Goal: Information Seeking & Learning: Learn about a topic

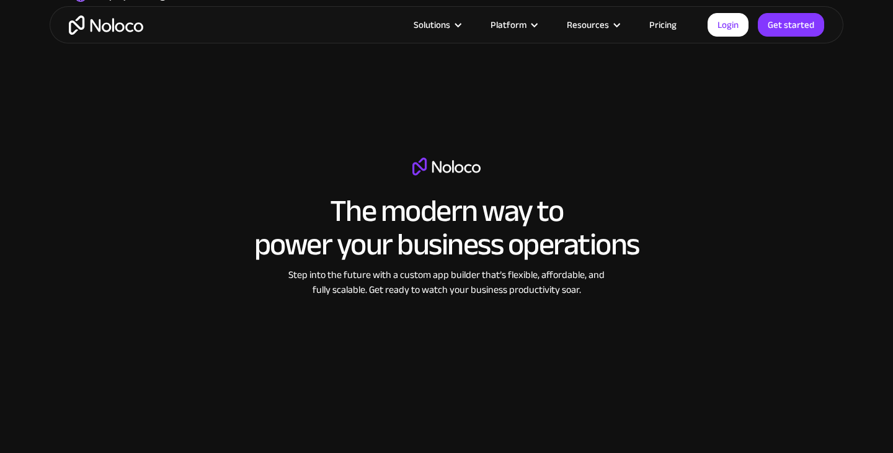
scroll to position [1605, 0]
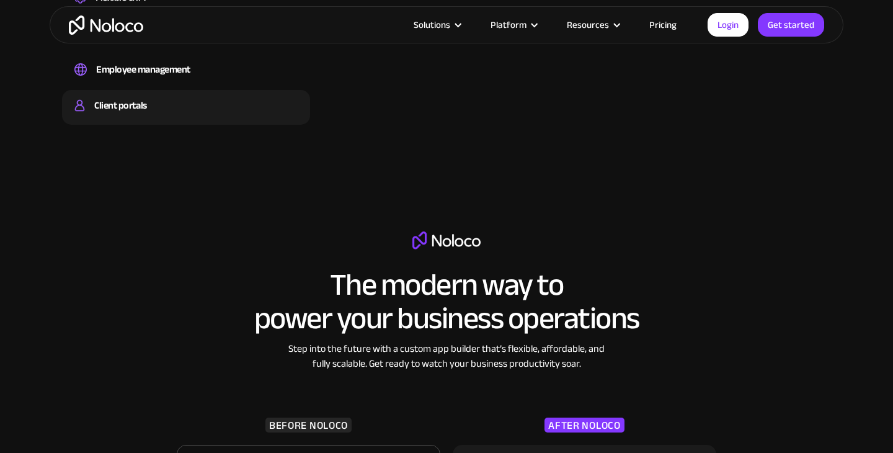
click at [100, 101] on div "Client portals" at bounding box center [120, 105] width 52 height 19
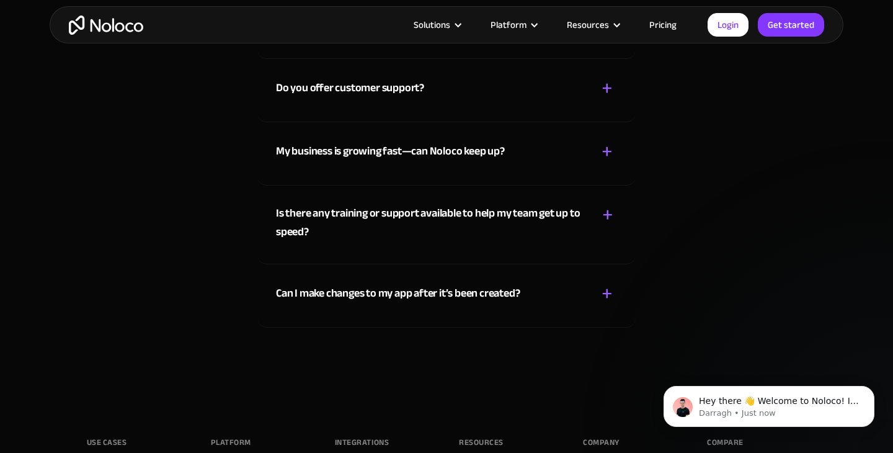
scroll to position [6628, 0]
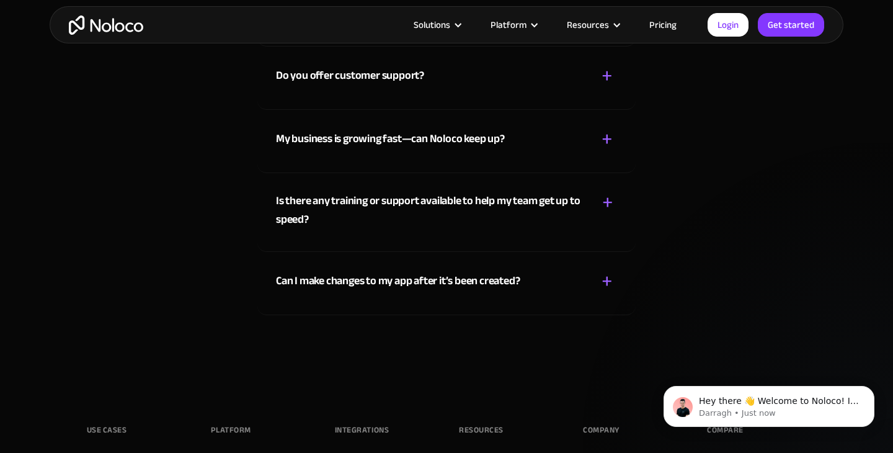
click at [280, 281] on div "Can I make changes to my app after it’s been created?" at bounding box center [398, 281] width 244 height 19
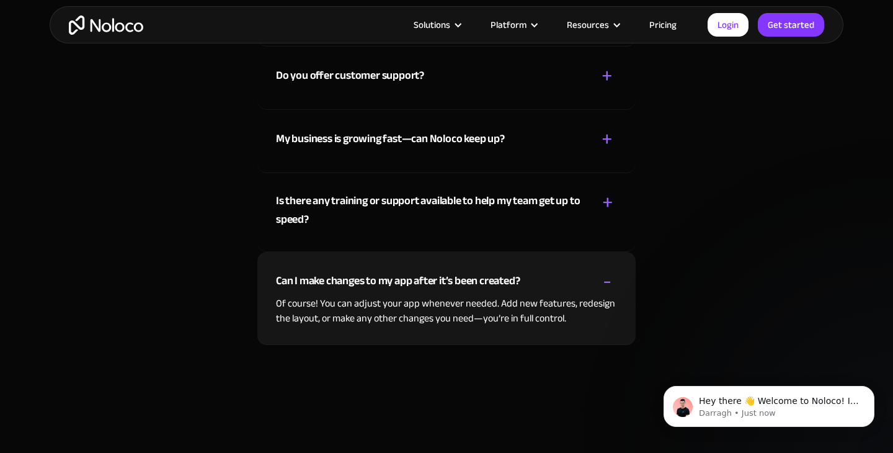
click at [280, 281] on div "Can I make changes to my app after it’s been created?" at bounding box center [398, 281] width 244 height 19
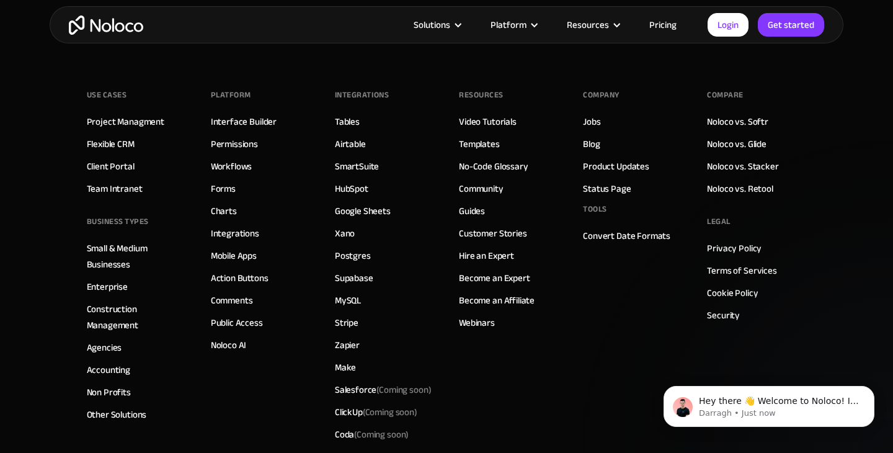
scroll to position [6973, 0]
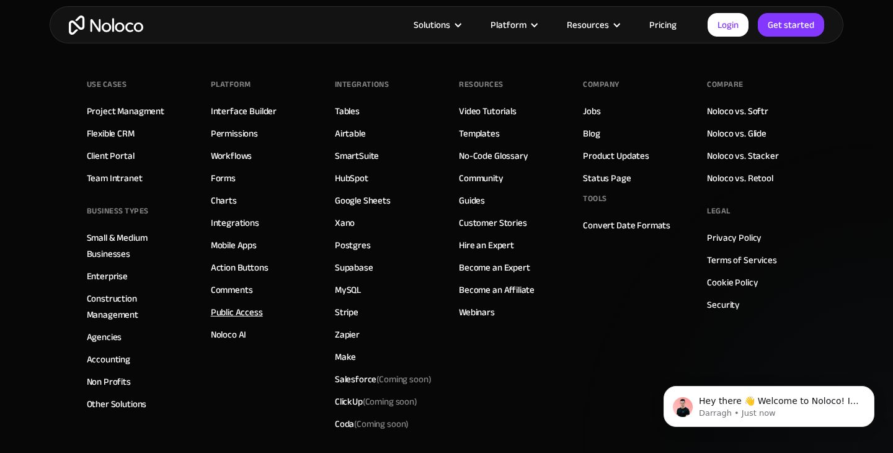
click at [229, 311] on link "Public Access" at bounding box center [237, 312] width 52 height 16
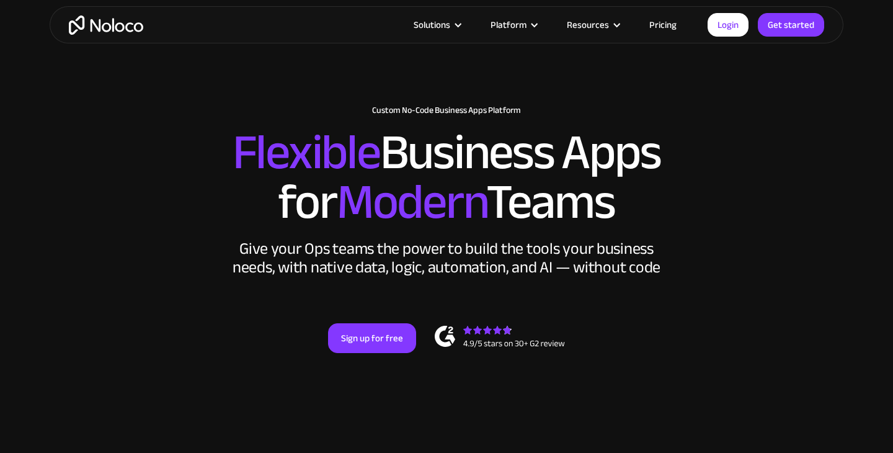
scroll to position [6752, 0]
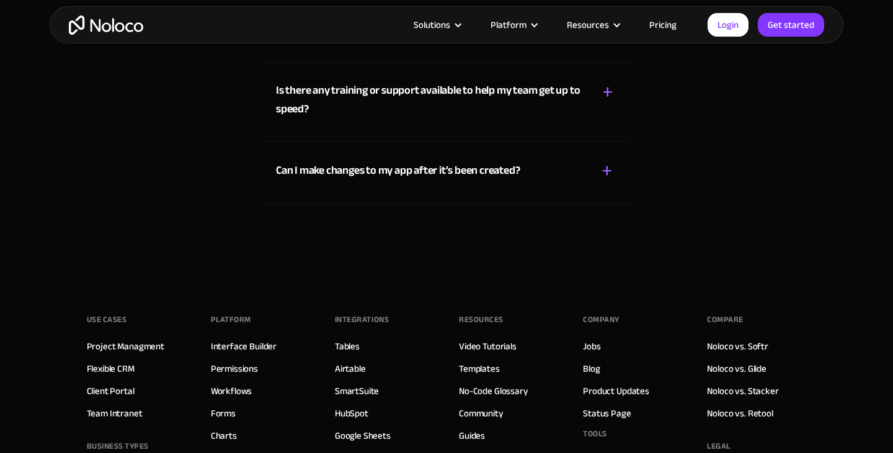
click at [224, 450] on link "Integrations" at bounding box center [235, 458] width 48 height 16
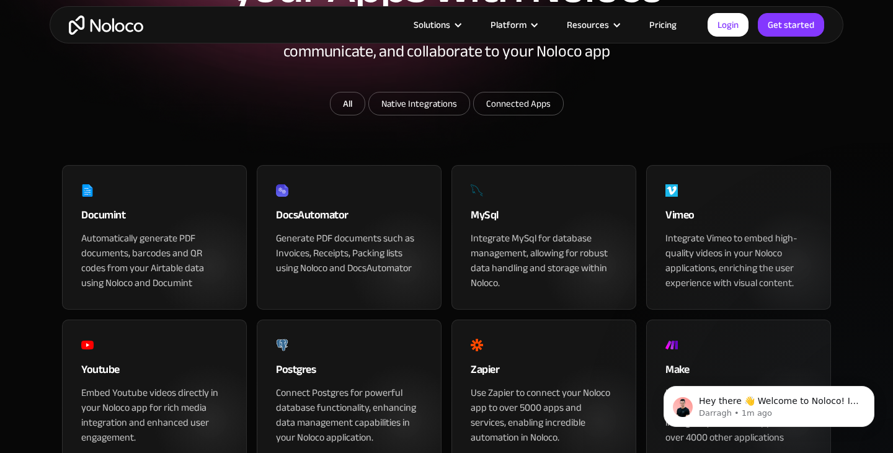
scroll to position [218, 0]
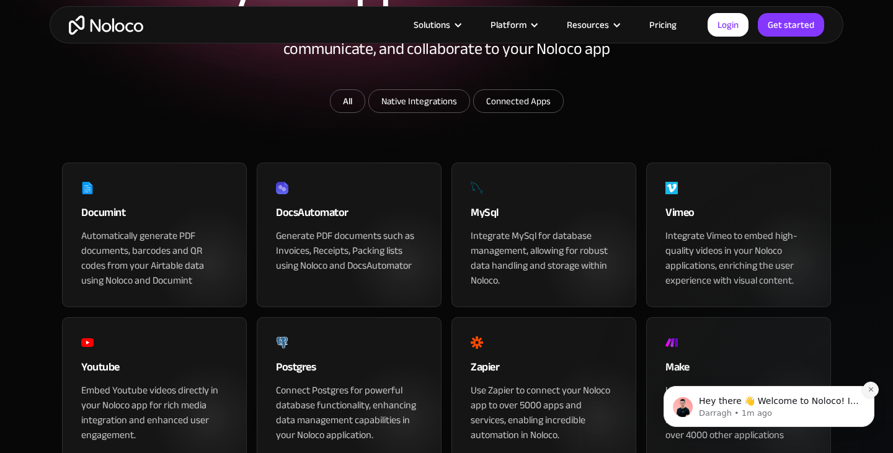
click at [868, 391] on icon "Dismiss notification" at bounding box center [871, 389] width 7 height 7
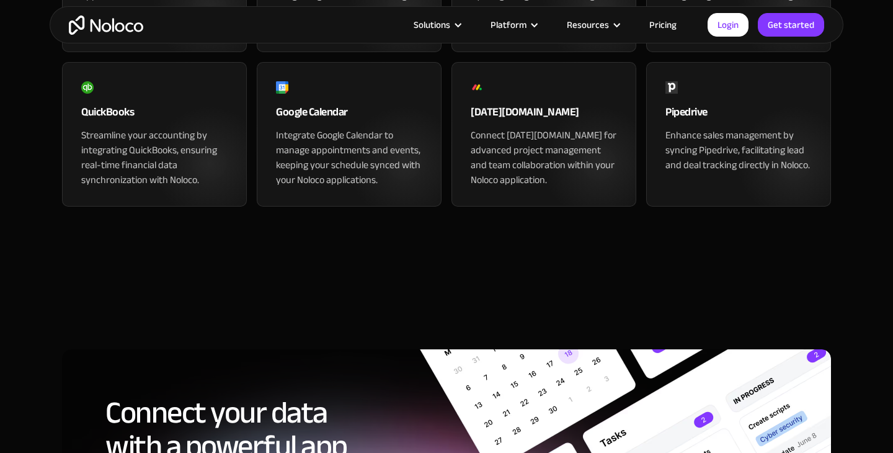
scroll to position [1806, 0]
